Goal: Task Accomplishment & Management: Complete application form

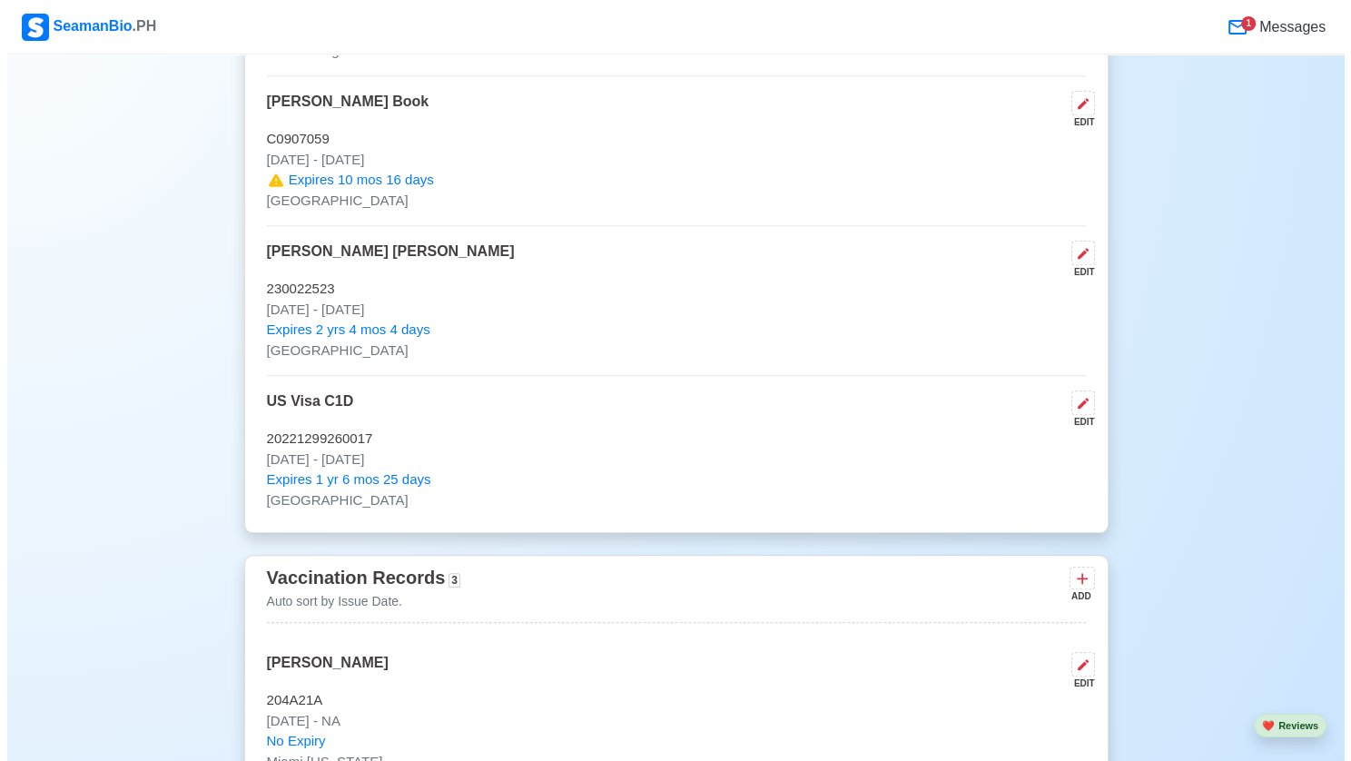
scroll to position [1599, 0]
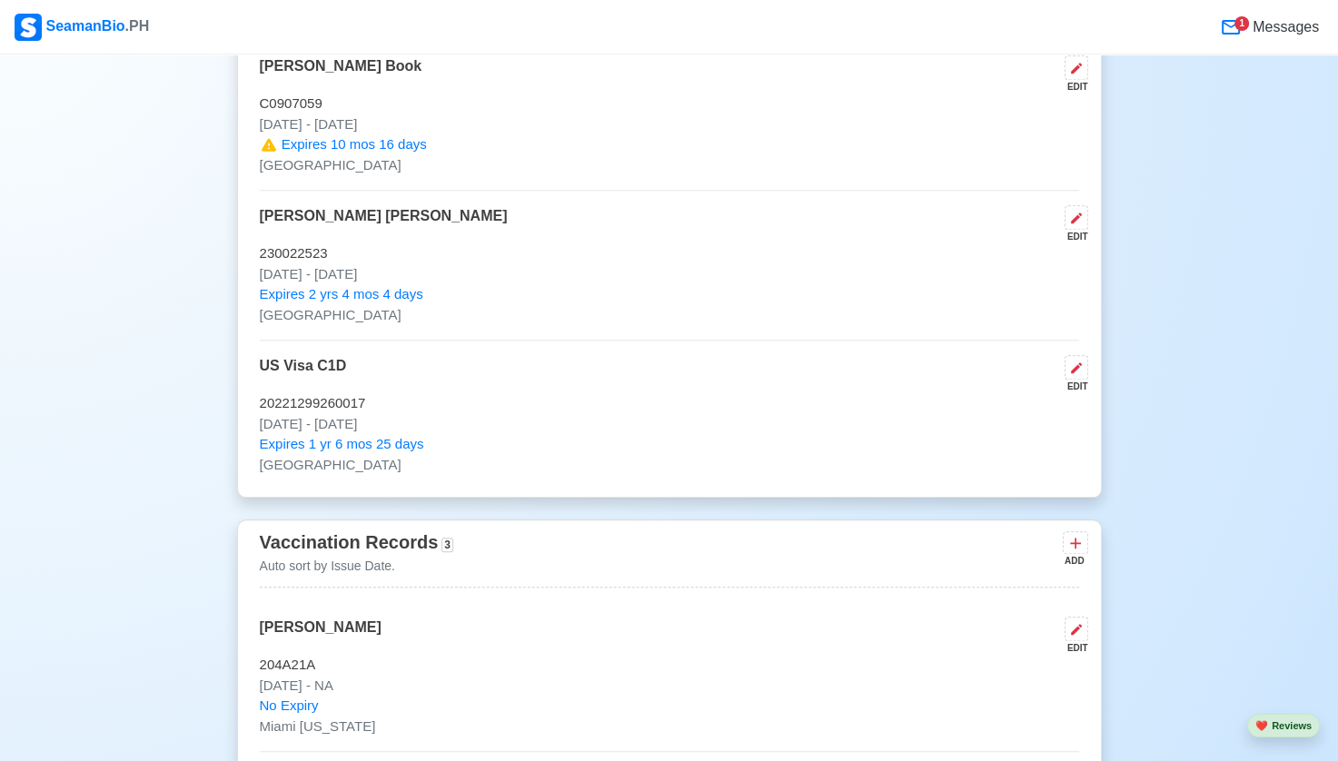
click at [1246, 23] on div "1" at bounding box center [1241, 23] width 15 height 15
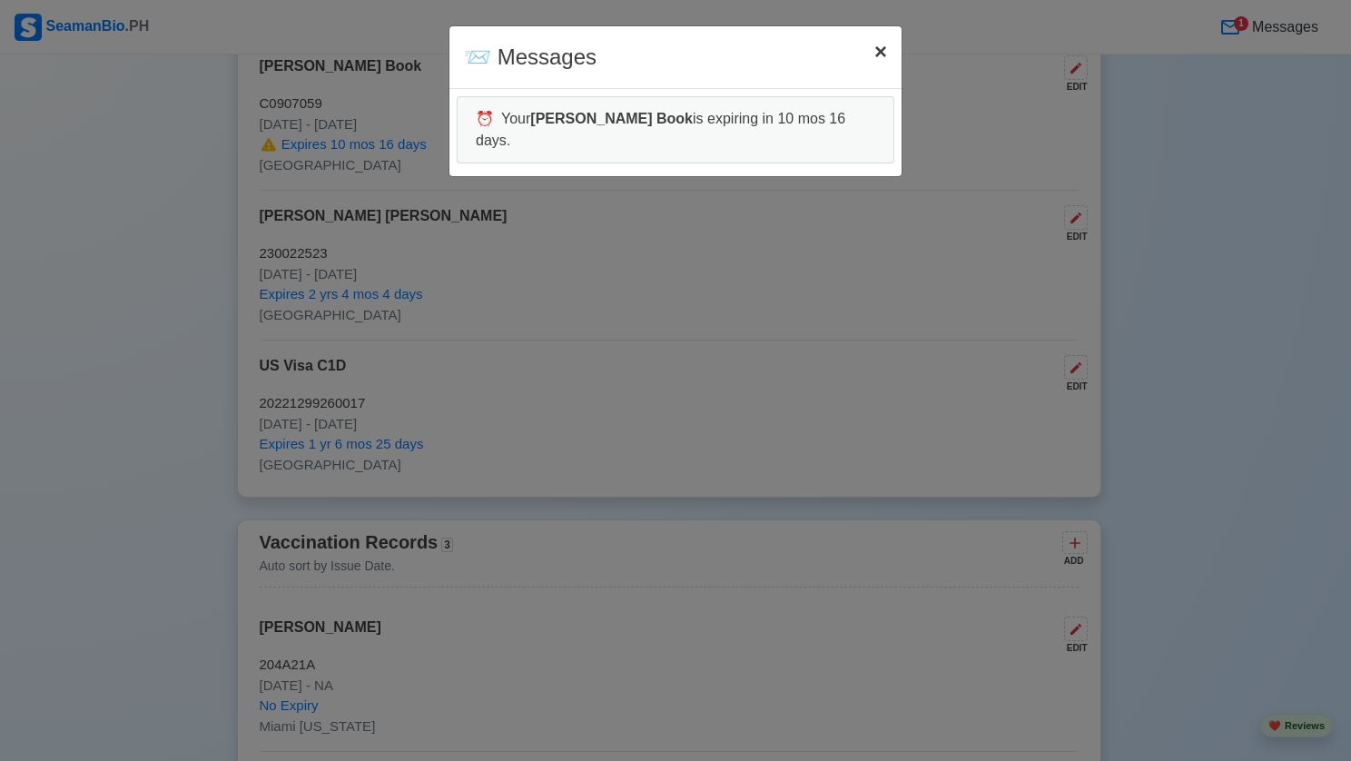
click at [876, 49] on span "×" at bounding box center [881, 51] width 13 height 25
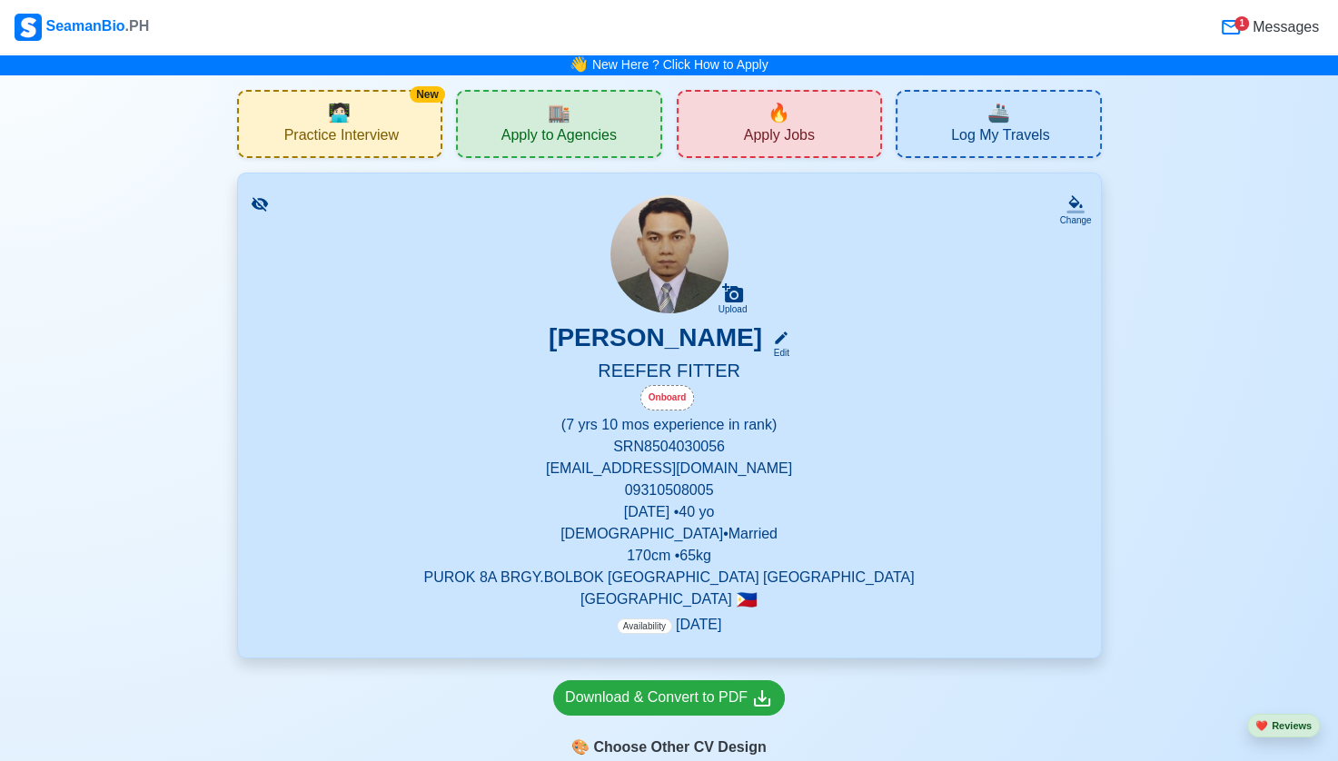
scroll to position [0, 0]
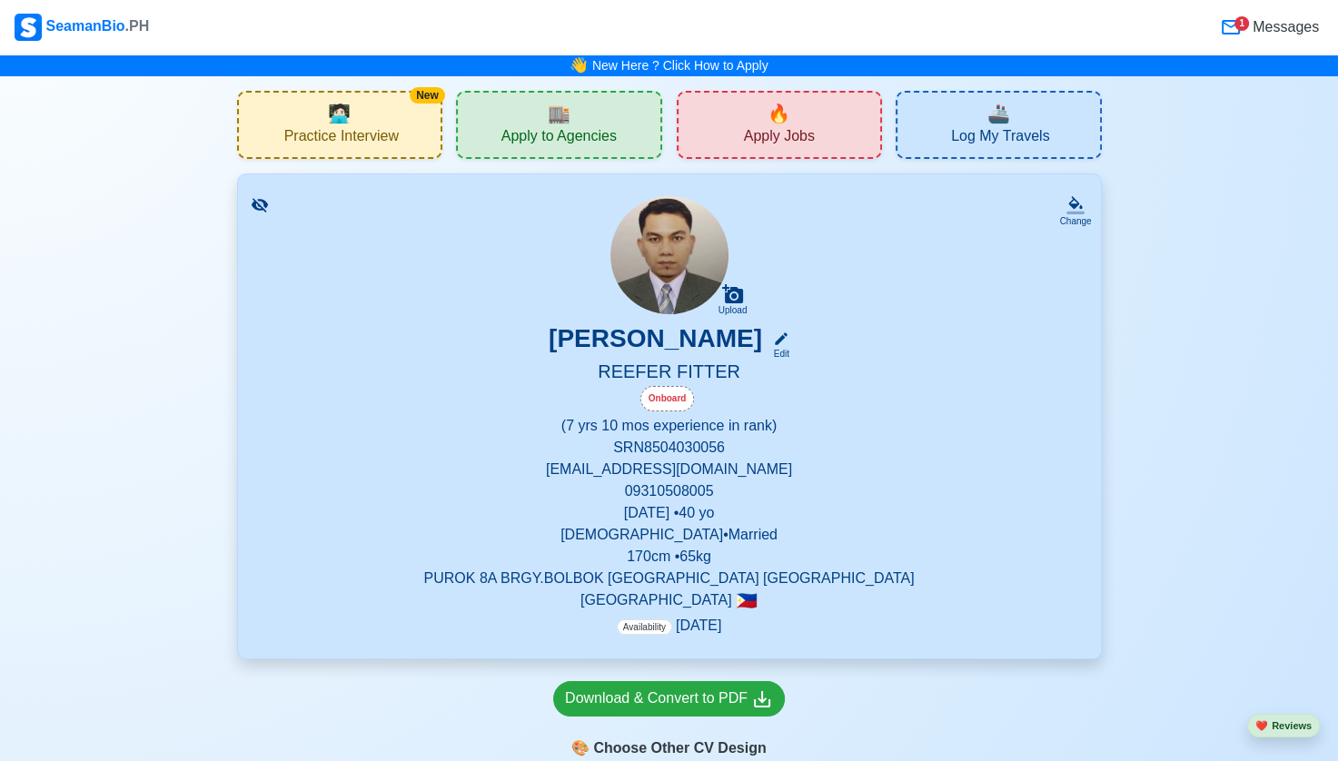
click at [590, 119] on div "🏬 Apply to Agencies" at bounding box center [559, 125] width 206 height 68
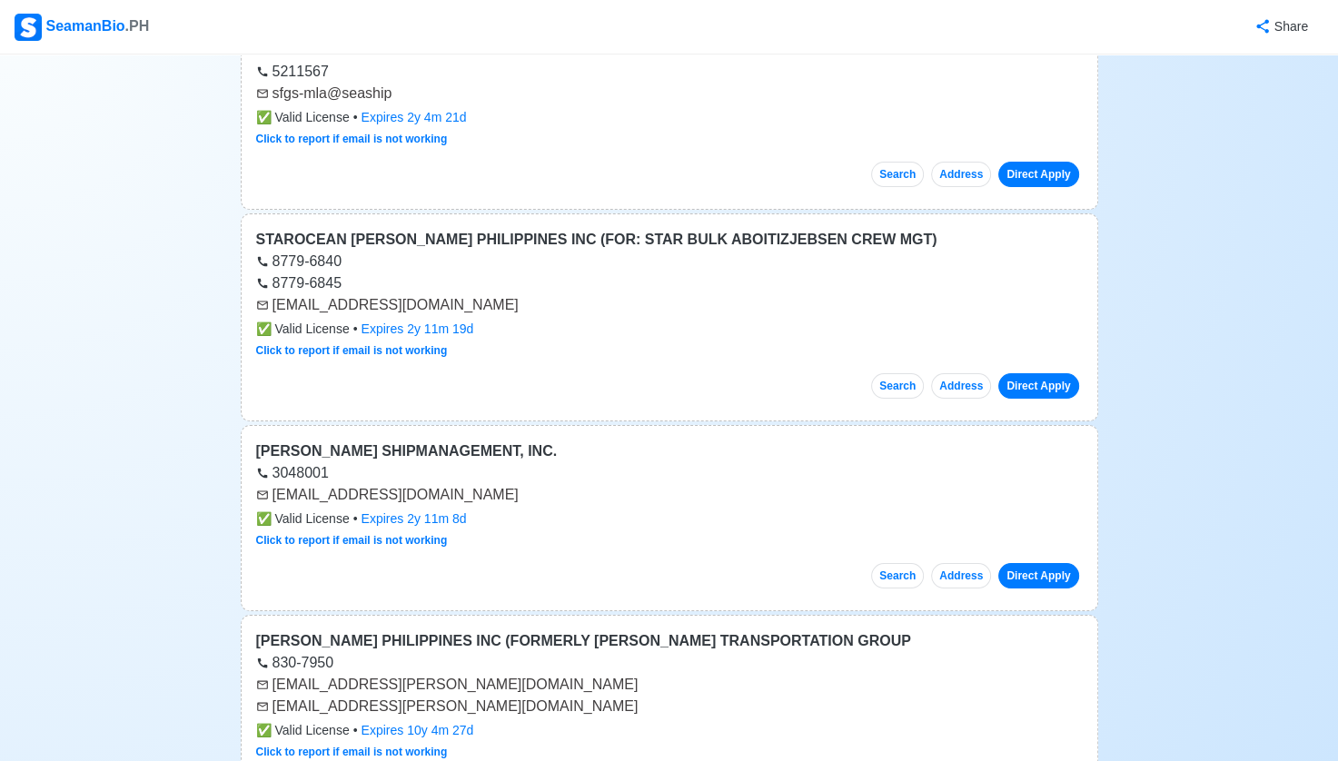
scroll to position [26956, 0]
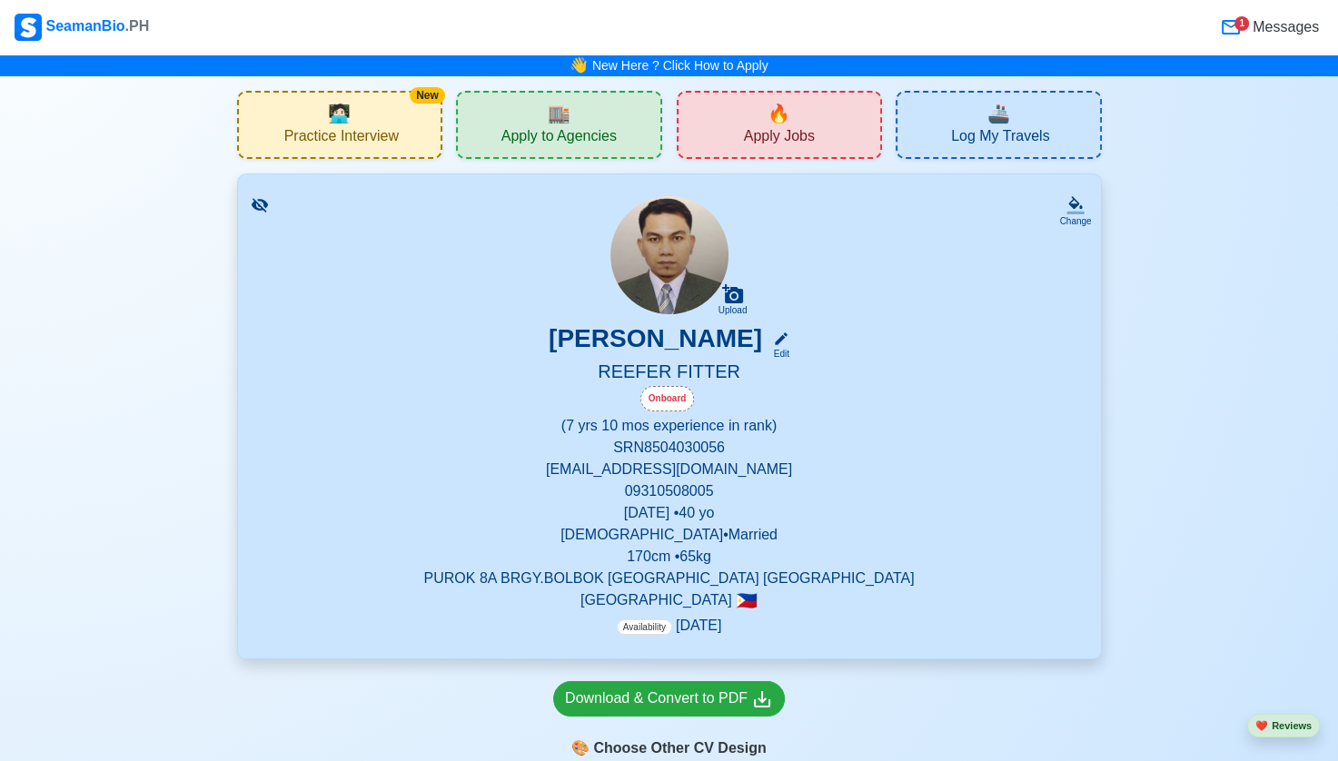
click at [803, 132] on span "Apply Jobs" at bounding box center [779, 138] width 71 height 23
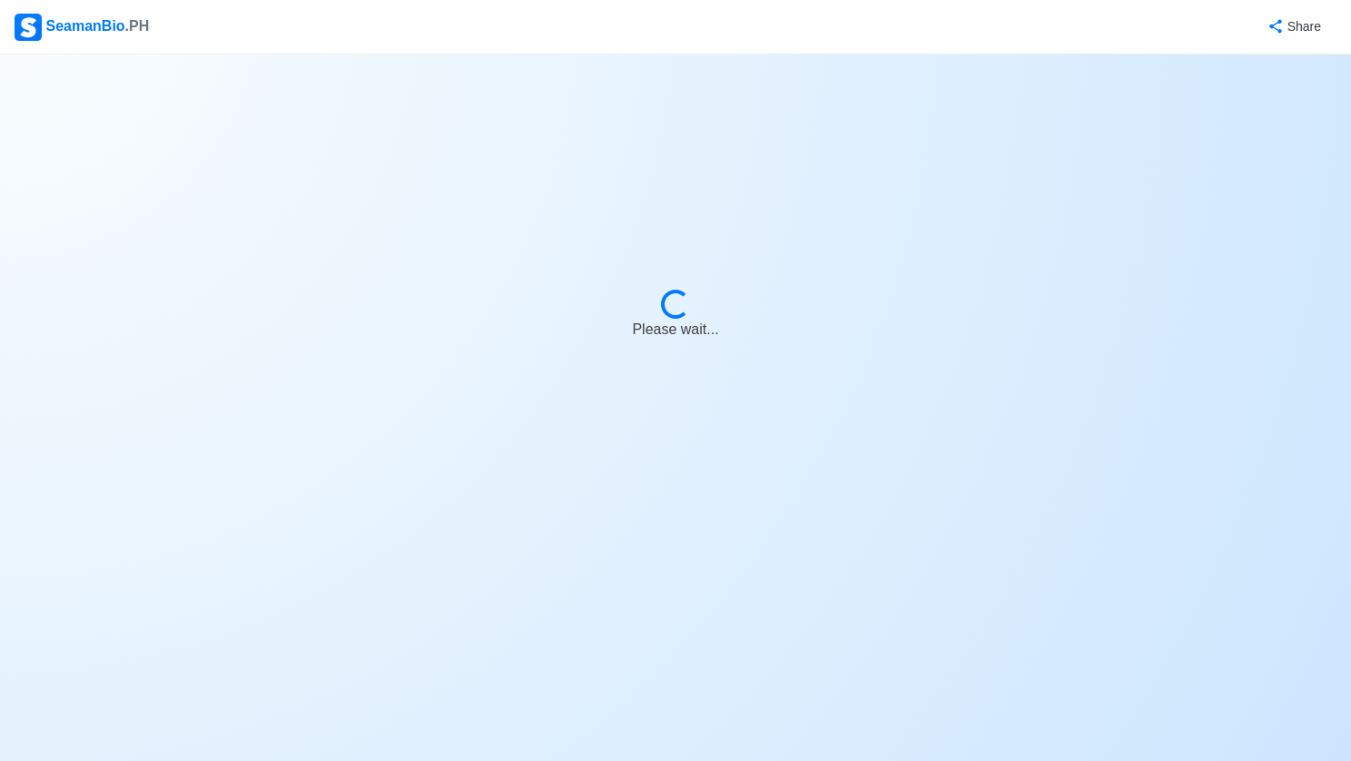
select select "Fitter"
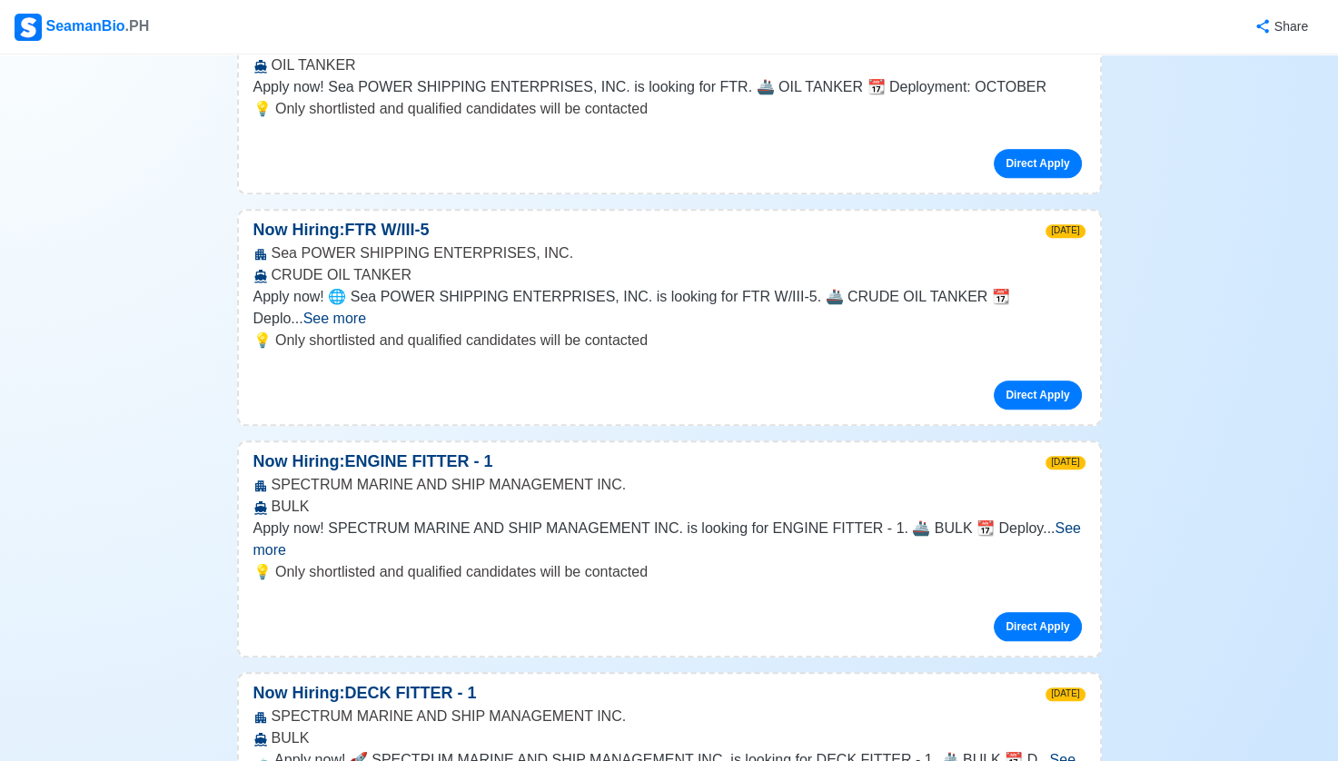
scroll to position [8338, 0]
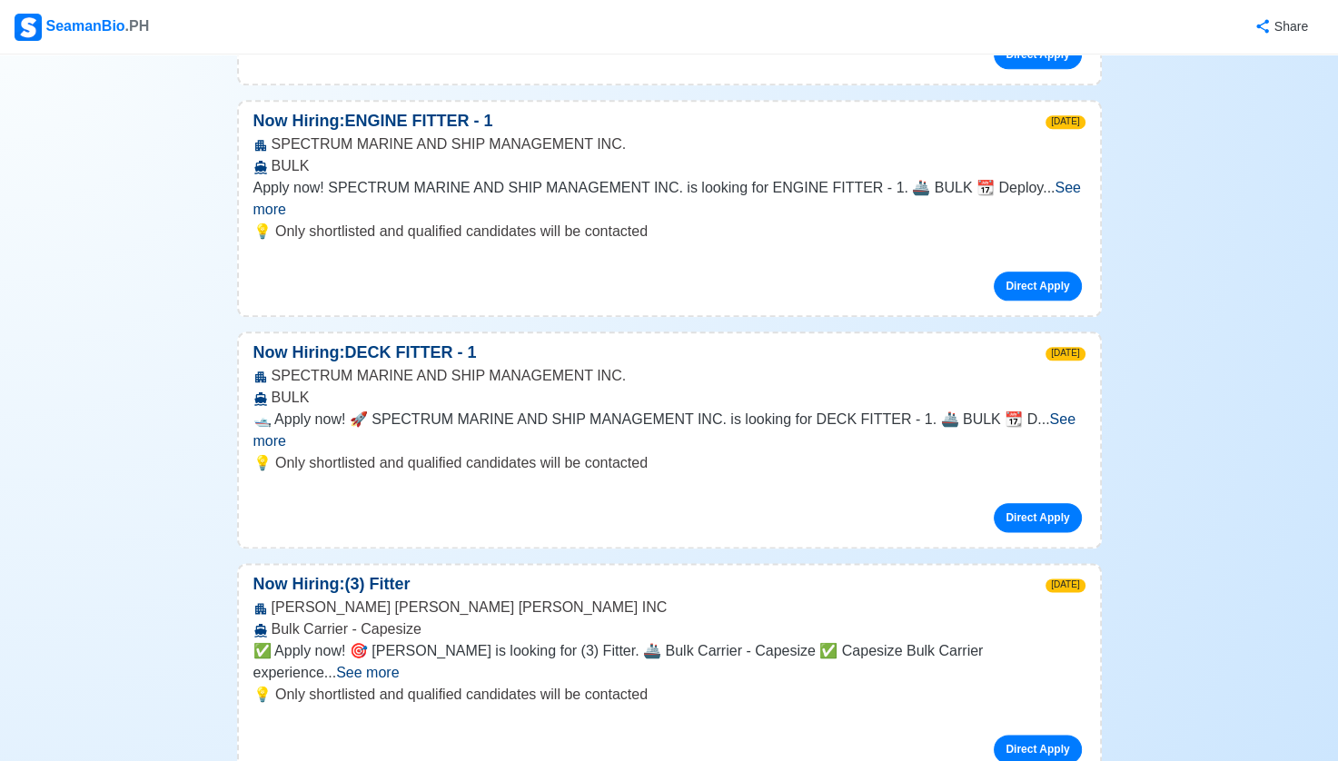
scroll to position [8680, 0]
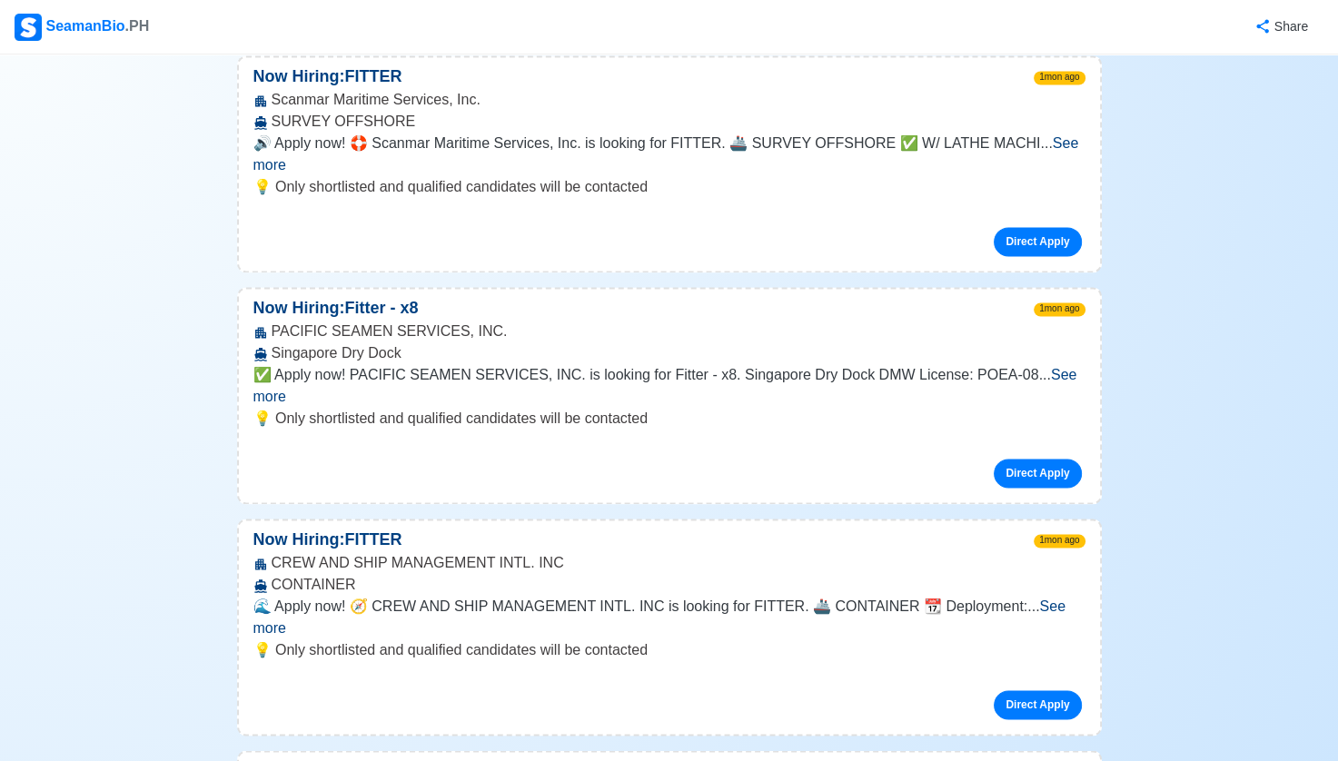
scroll to position [29354, 0]
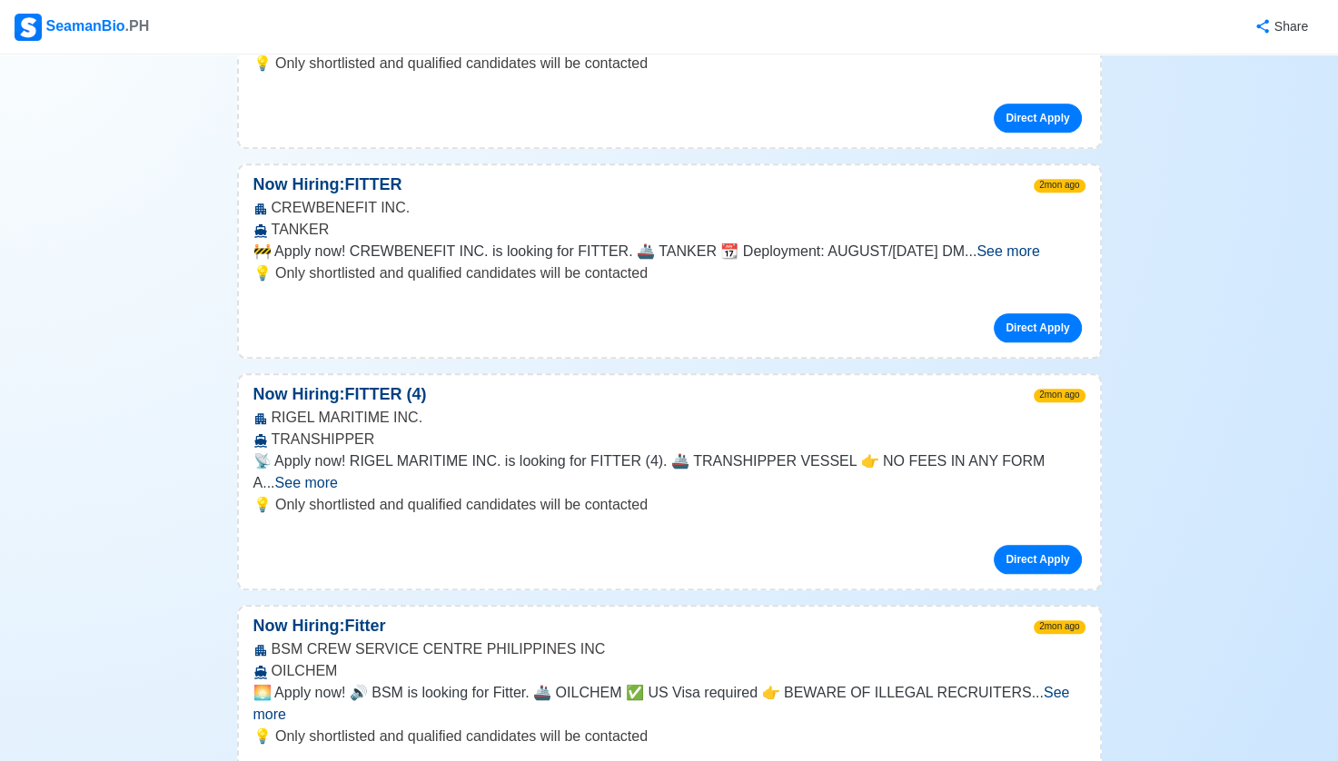
scroll to position [42033, 0]
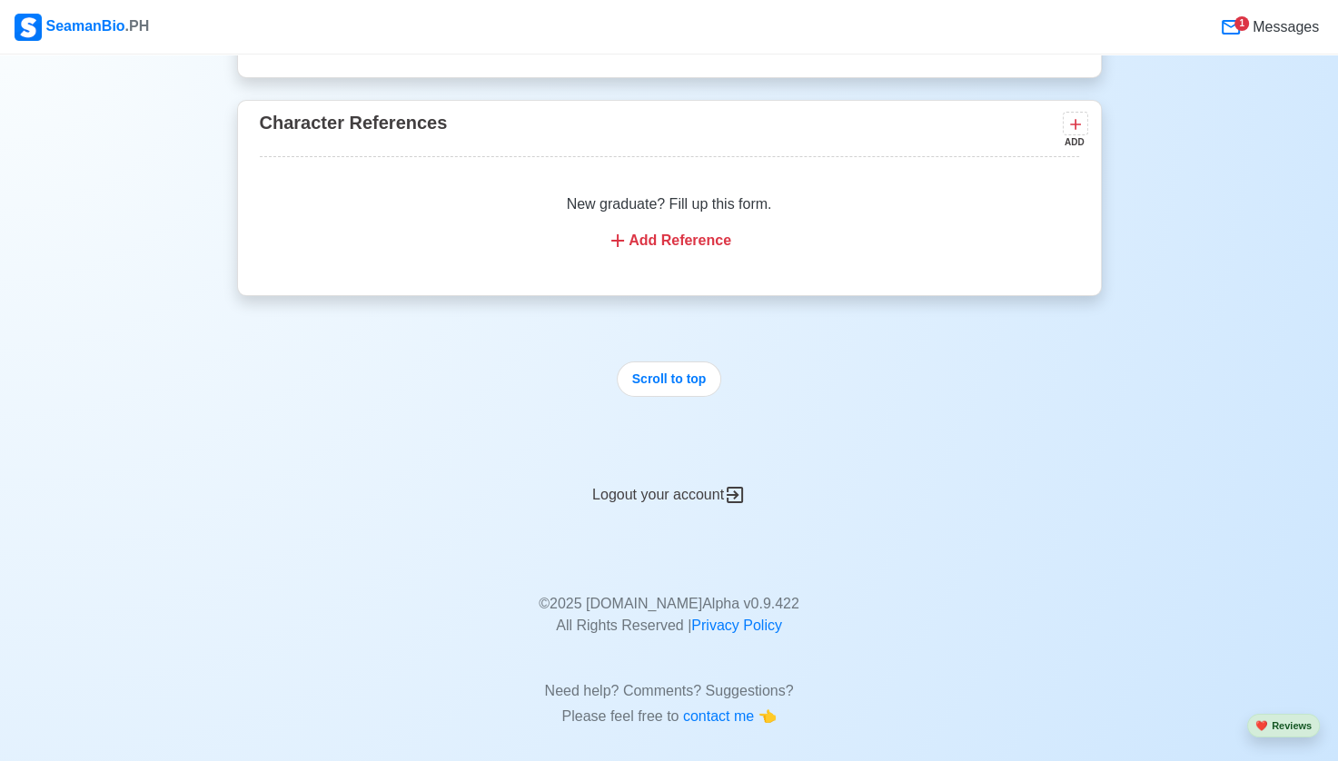
scroll to position [6919, 0]
click at [675, 477] on div "Logout your account" at bounding box center [669, 482] width 865 height 45
